Goal: Task Accomplishment & Management: Use online tool/utility

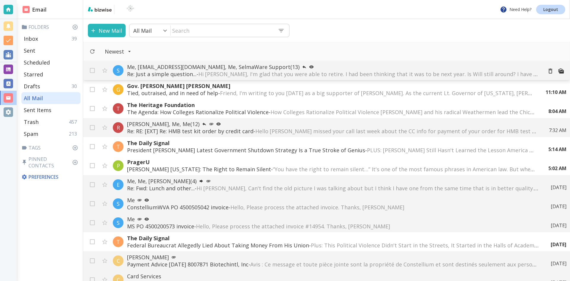
click at [250, 72] on span "Hi [PERSON_NAME], I'm glad that you were able to retire. I had been thinking th…" at bounding box center [451, 73] width 507 height 7
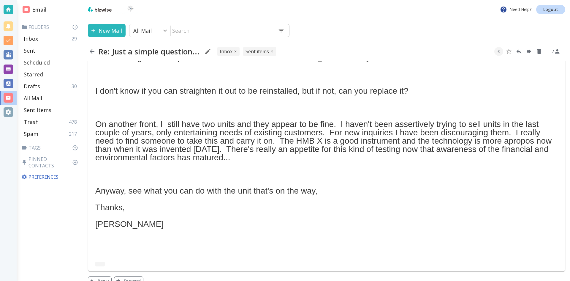
scroll to position [499, 0]
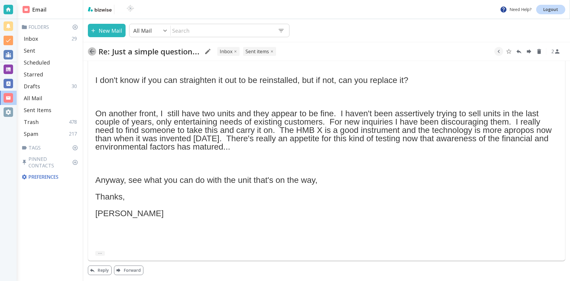
click at [91, 50] on icon "button" at bounding box center [92, 51] width 7 height 7
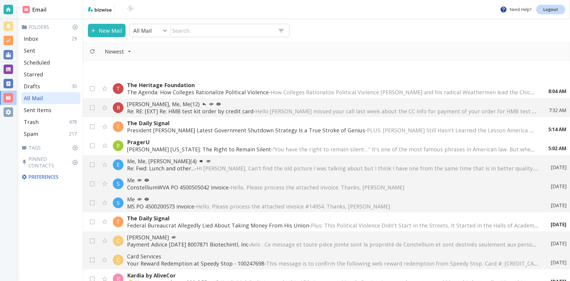
scroll to position [59, 0]
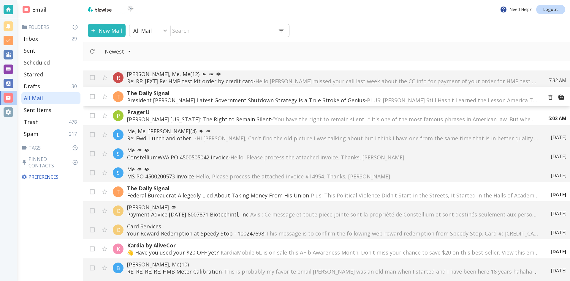
click at [321, 98] on p "President [PERSON_NAME] Latest Government Shutdown Strategy Is a True Stroke of…" at bounding box center [332, 100] width 411 height 7
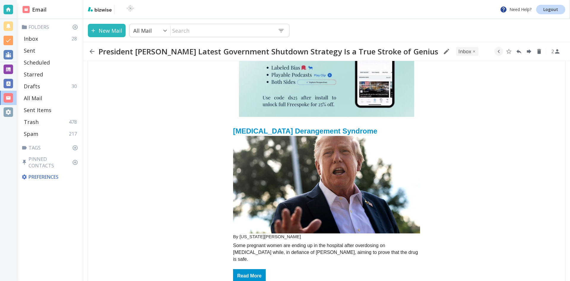
scroll to position [624, 0]
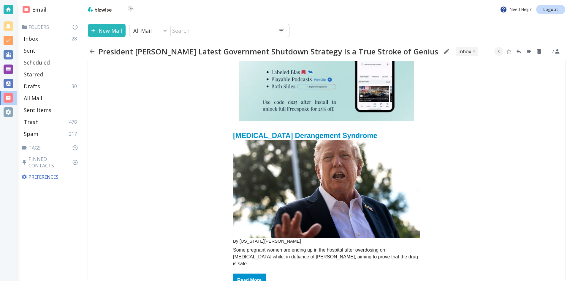
click at [335, 144] on img "email_name" at bounding box center [326, 188] width 187 height 97
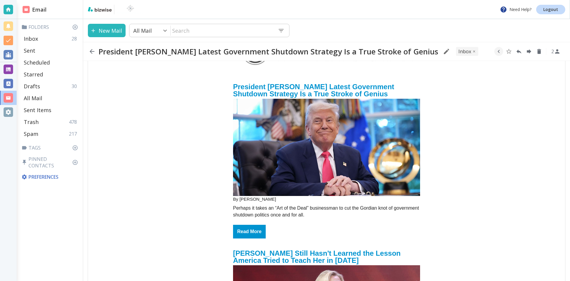
scroll to position [59, 0]
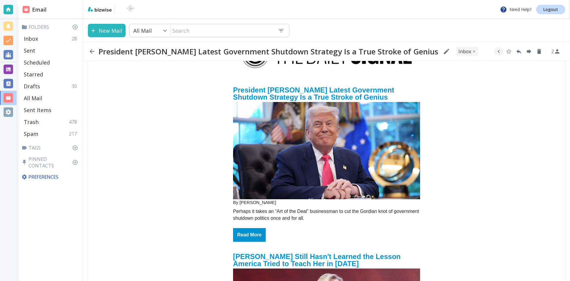
click at [333, 138] on img "email_name" at bounding box center [326, 150] width 187 height 97
click at [92, 51] on icon "button" at bounding box center [92, 51] width 5 height 5
